Goal: Information Seeking & Learning: Learn about a topic

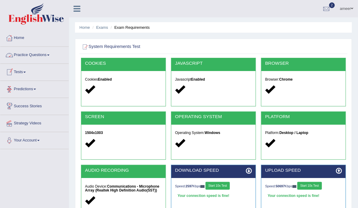
click at [25, 69] on link "Tests" at bounding box center [34, 71] width 68 height 15
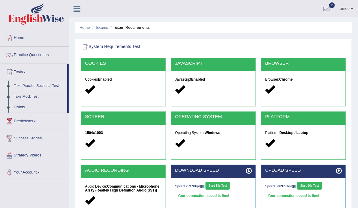
click at [35, 84] on link "Take Practice Sectional Test" at bounding box center [39, 86] width 56 height 11
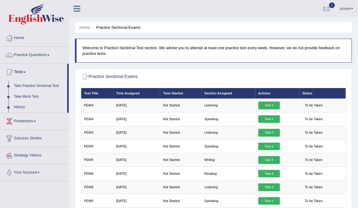
click at [35, 96] on link "Take Mock Test" at bounding box center [39, 97] width 56 height 11
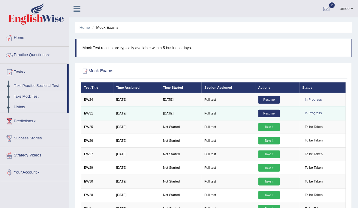
click at [274, 118] on link "Resume" at bounding box center [269, 114] width 22 height 8
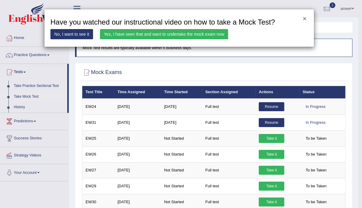
click at [304, 19] on button "×" at bounding box center [305, 18] width 4 height 6
